Goal: Navigation & Orientation: Find specific page/section

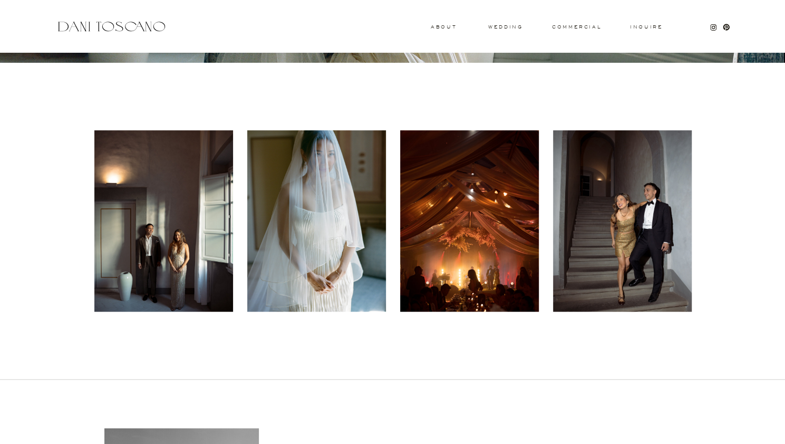
scroll to position [366, 0]
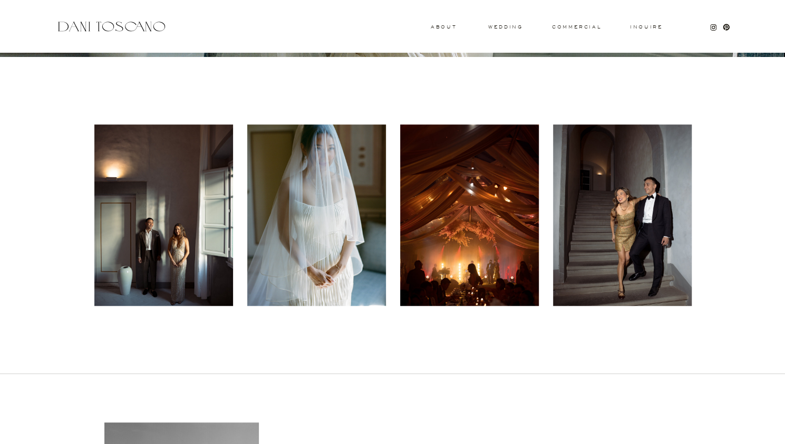
click at [163, 262] on div at bounding box center [163, 214] width 139 height 181
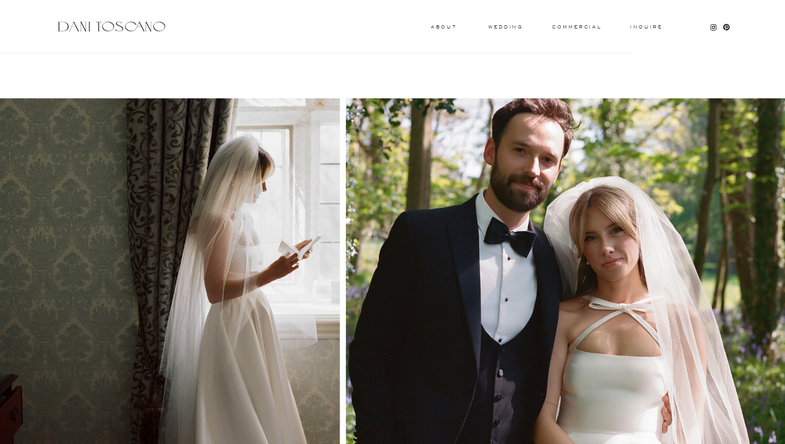
scroll to position [1021, 0]
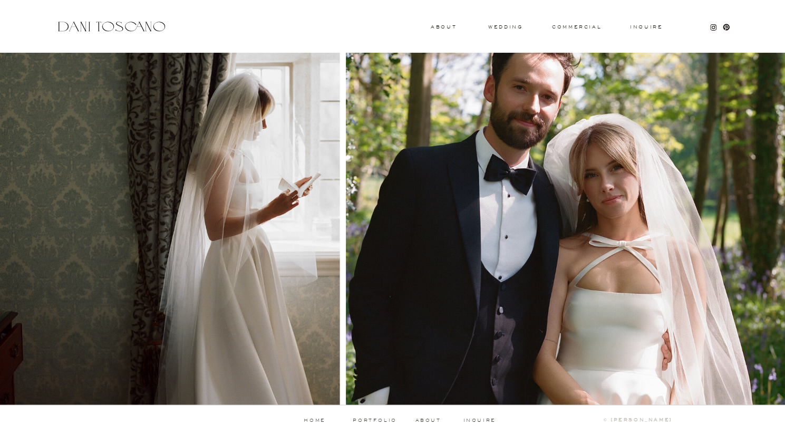
click at [380, 420] on p "portfolio" at bounding box center [375, 420] width 52 height 5
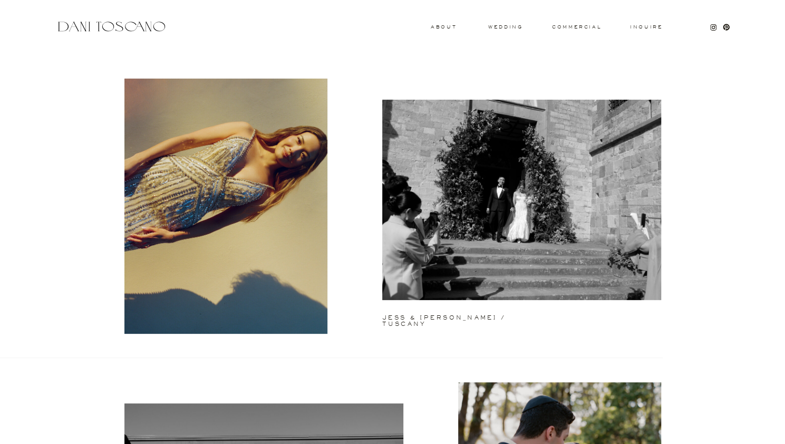
click at [502, 25] on h3 "wedding" at bounding box center [505, 27] width 34 height 4
click at [507, 25] on h3 "wedding" at bounding box center [505, 27] width 34 height 4
click at [502, 26] on h3 "wedding" at bounding box center [505, 27] width 34 height 4
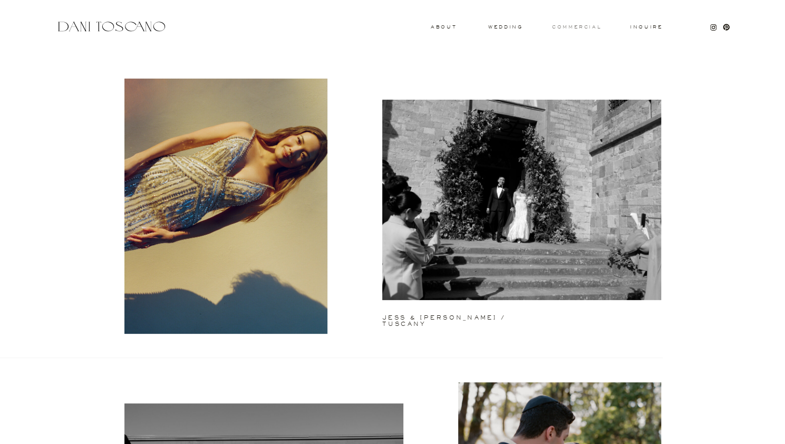
click at [569, 25] on h3 "commercial" at bounding box center [576, 27] width 49 height 4
